Goal: Task Accomplishment & Management: Manage account settings

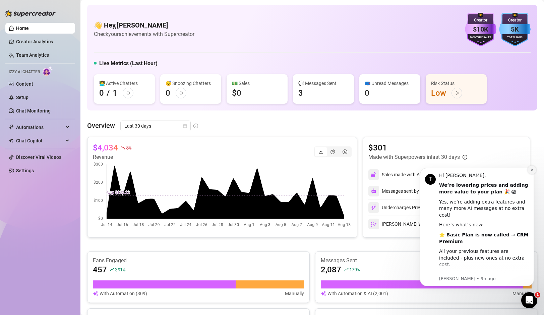
click at [530, 170] on icon "Dismiss notification" at bounding box center [532, 170] width 4 height 4
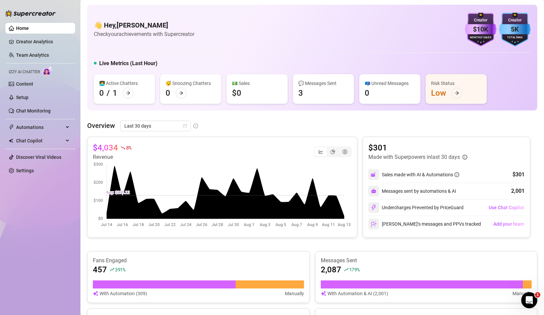
click at [425, 37] on div "👋 Hey, Ryan O'Boyle Check your achievements with Supercreator $10K Creator Mont…" at bounding box center [312, 30] width 437 height 34
click at [391, 34] on div "👋 Hey, Ryan O'Boyle Check your achievements with Supercreator $10K Creator Mont…" at bounding box center [312, 30] width 437 height 34
click at [34, 40] on link "Creator Analytics" at bounding box center [43, 41] width 54 height 11
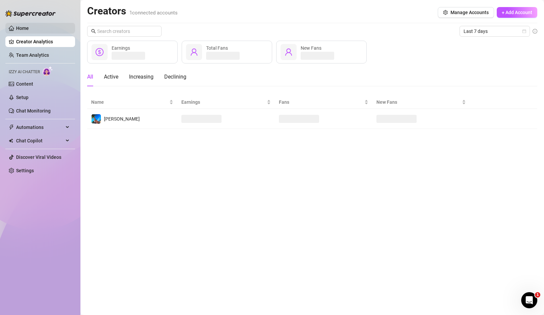
click at [23, 27] on link "Home" at bounding box center [22, 27] width 13 height 5
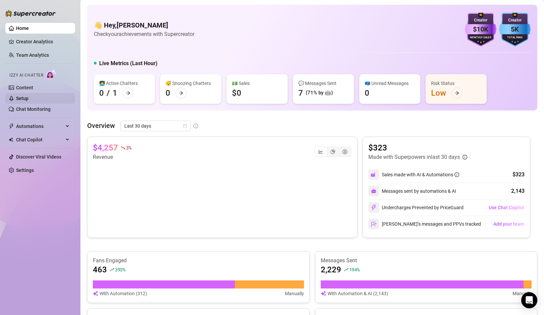
click at [29, 100] on link "Setup" at bounding box center [22, 98] width 12 height 5
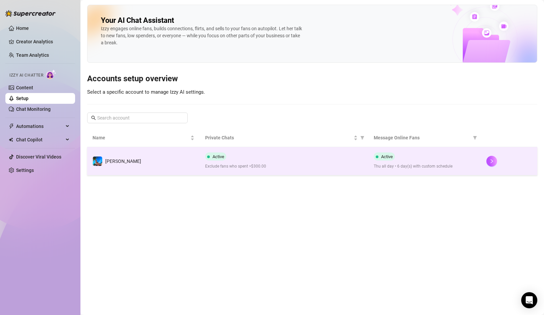
click at [274, 169] on span "Exclude fans who spent >$300.00" at bounding box center [284, 166] width 158 height 6
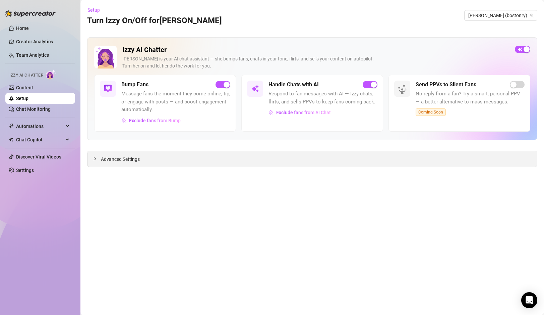
click at [118, 158] on span "Advanced Settings" at bounding box center [120, 158] width 39 height 7
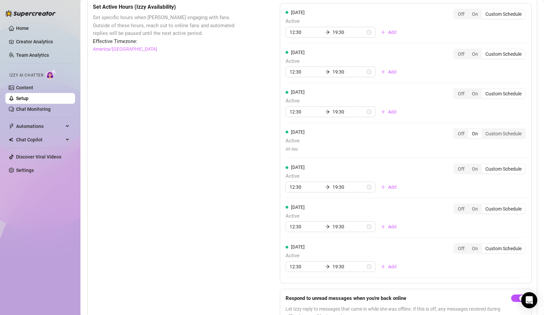
scroll to position [466, 0]
click at [496, 133] on div "Custom Schedule" at bounding box center [504, 132] width 44 height 9
click at [484, 129] on input "Custom Schedule" at bounding box center [484, 129] width 0 height 0
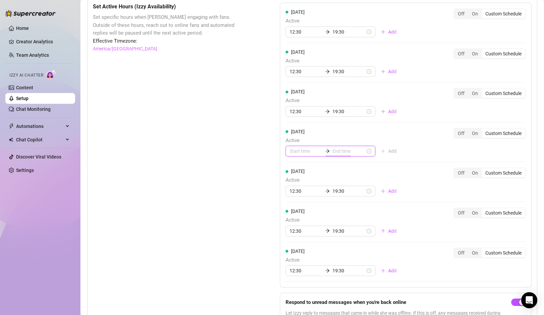
click at [333, 150] on input at bounding box center [349, 150] width 33 height 7
type input "00:10"
click at [314, 217] on div "19" at bounding box center [313, 217] width 16 height 9
click at [332, 226] on div "30" at bounding box center [333, 225] width 16 height 9
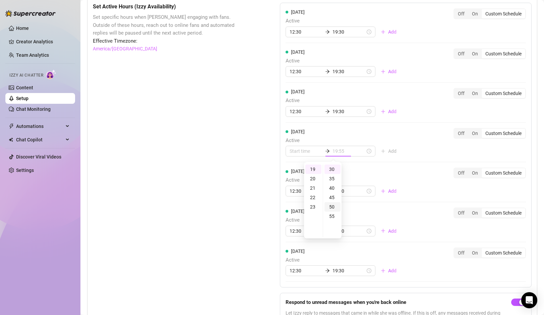
scroll to position [56, 0]
type input "19:30"
click at [299, 152] on input at bounding box center [306, 150] width 33 height 7
click at [296, 223] on div "12" at bounding box center [295, 221] width 16 height 9
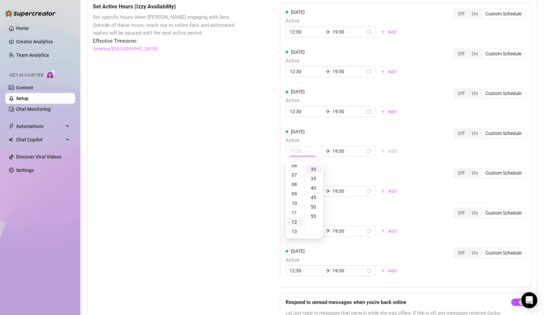
scroll to position [113, 0]
type input "12:30"
click at [311, 172] on div "30" at bounding box center [314, 168] width 16 height 9
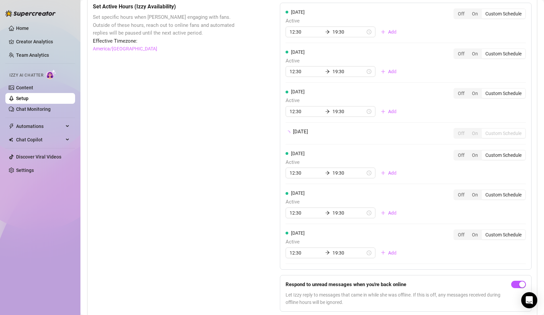
click at [420, 154] on div "Monday Active 12:30 19:30 Add Off On Custom Schedule Tuesday Active 12:30 19:30…" at bounding box center [406, 136] width 252 height 266
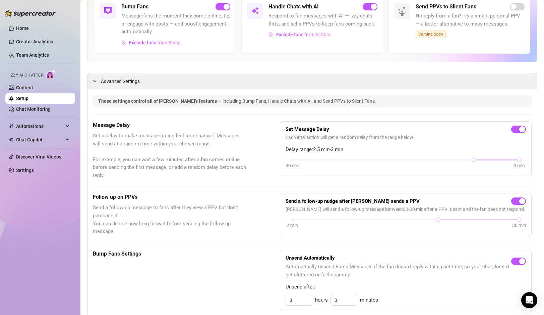
scroll to position [0, 0]
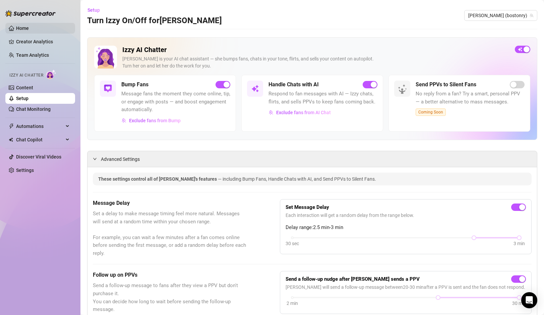
click at [19, 26] on link "Home" at bounding box center [22, 27] width 13 height 5
